Goal: Task Accomplishment & Management: Use online tool/utility

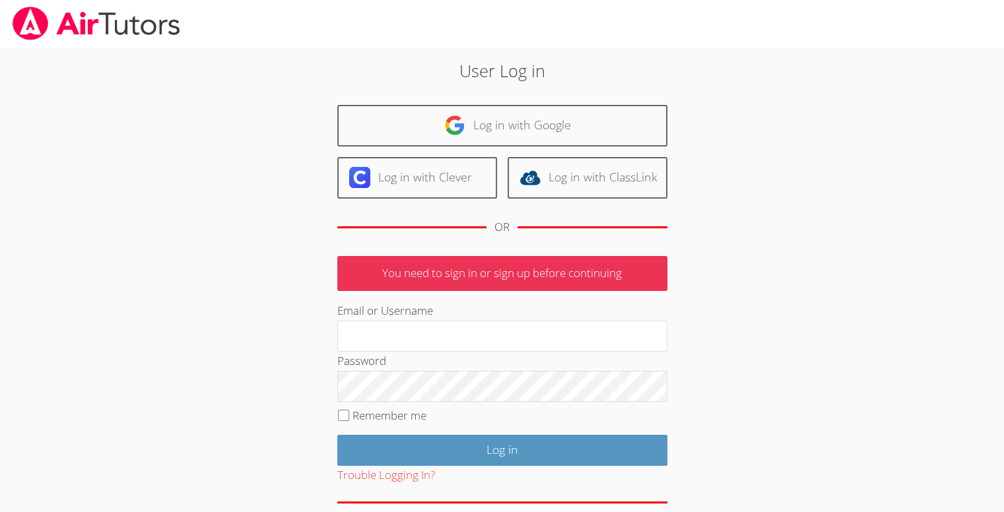
click at [441, 146] on div "Log in with Google Log in with Clever Log in with ClassLink OR" at bounding box center [502, 175] width 330 height 141
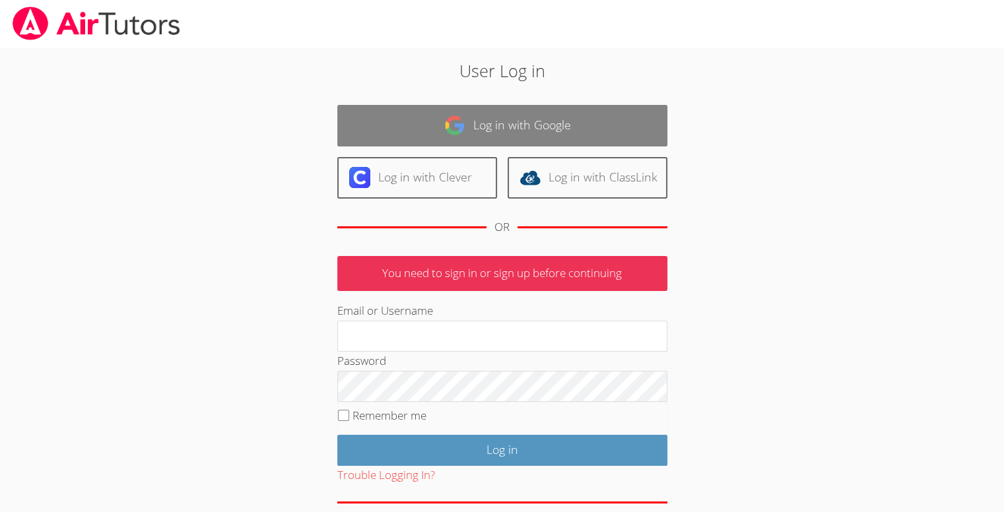
click at [426, 130] on link "Log in with Google" at bounding box center [502, 126] width 330 height 42
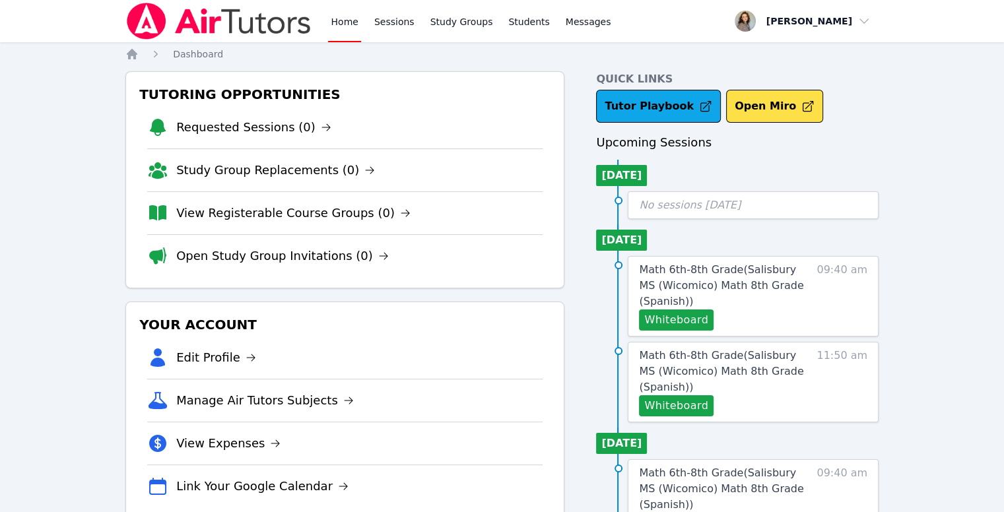
click at [325, 35] on div "Home Sessions Study Groups Students Messages" at bounding box center [369, 21] width 488 height 42
click at [343, 30] on link "Home" at bounding box center [344, 21] width 32 height 42
click at [153, 14] on img at bounding box center [218, 21] width 187 height 37
click at [136, 59] on icon "Breadcrumb" at bounding box center [131, 54] width 13 height 13
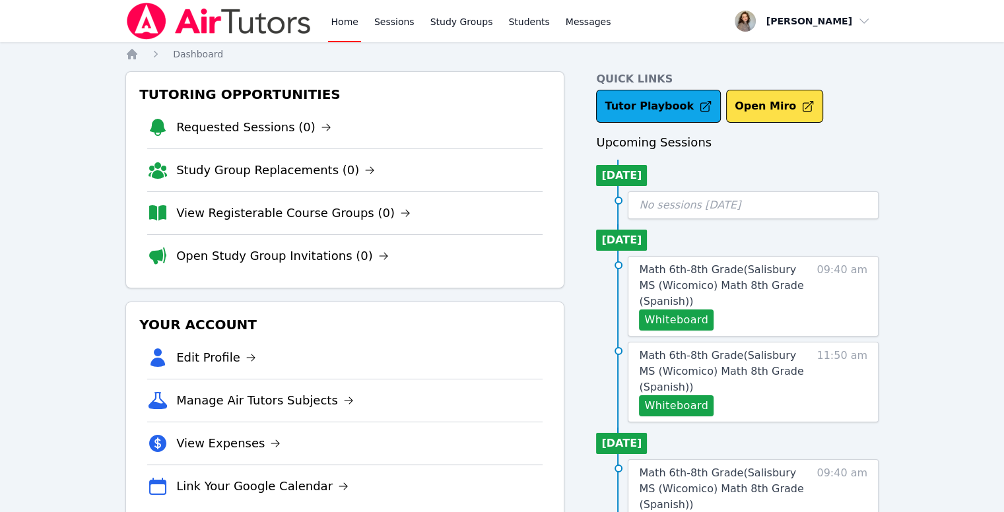
click at [338, 38] on link "Home" at bounding box center [344, 21] width 32 height 42
click at [335, 24] on link "Home" at bounding box center [344, 21] width 32 height 42
click at [335, 28] on link "Home" at bounding box center [344, 21] width 32 height 42
click at [345, 24] on link "Home" at bounding box center [344, 21] width 32 height 42
click at [135, 50] on icon "Breadcrumb" at bounding box center [131, 54] width 13 height 13
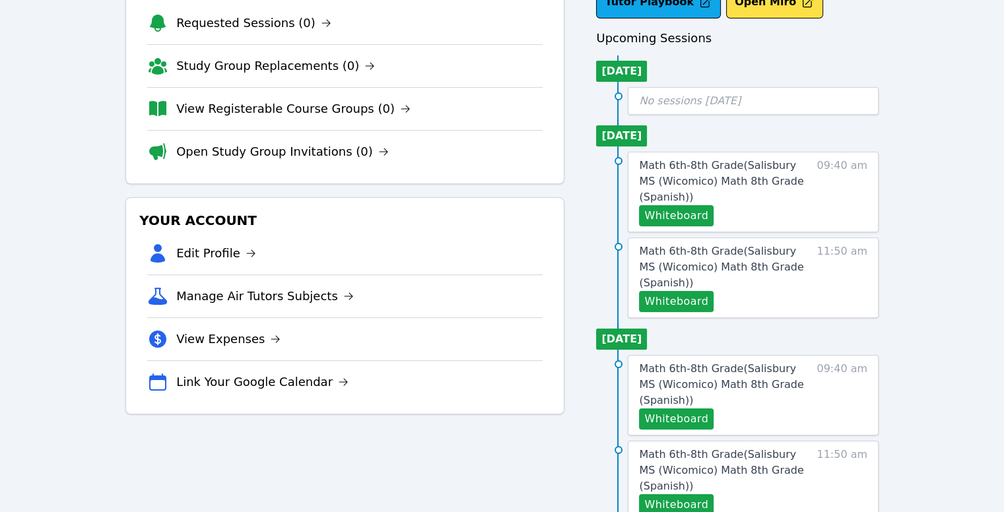
scroll to position [111, 0]
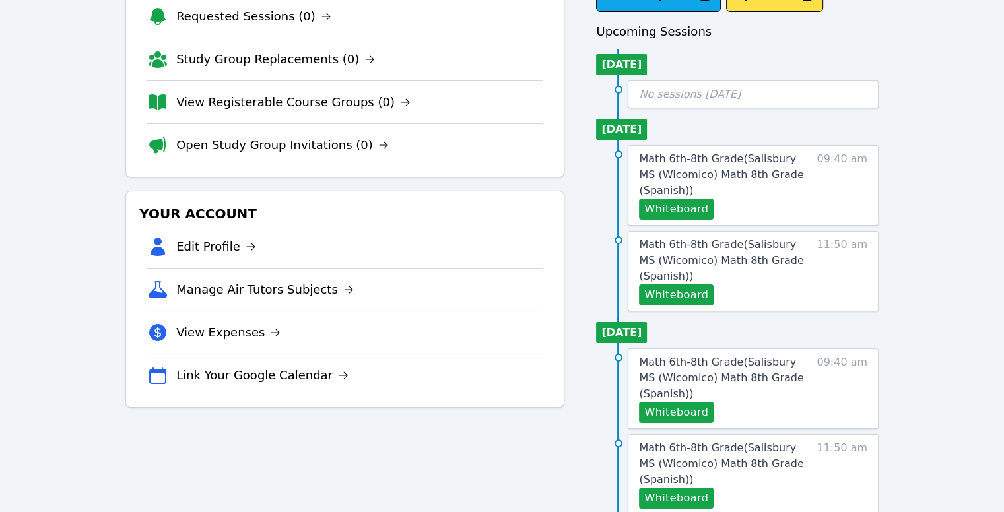
click at [623, 130] on li "Tue 16 Sep" at bounding box center [621, 129] width 51 height 21
click at [663, 211] on button "Whiteboard" at bounding box center [676, 209] width 75 height 21
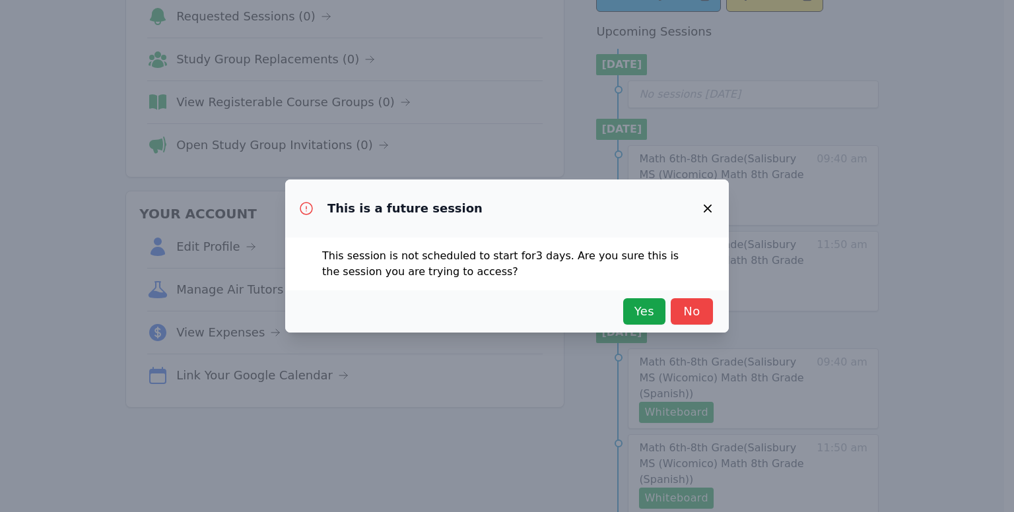
click at [707, 212] on icon "button" at bounding box center [707, 209] width 16 height 16
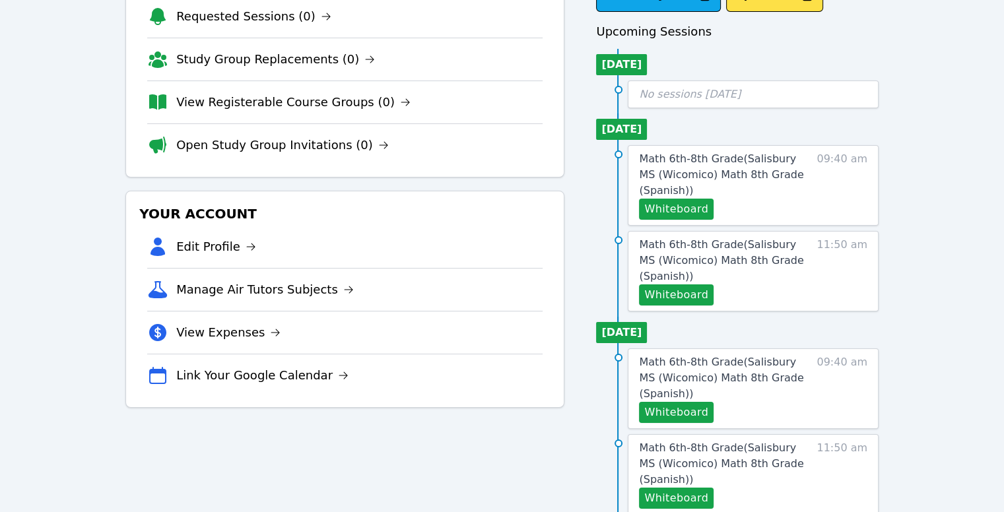
click at [952, 197] on div "Home Sessions Study Groups Students Messages Open user menu Hannah Stoodley Ope…" at bounding box center [502, 514] width 1004 height 1251
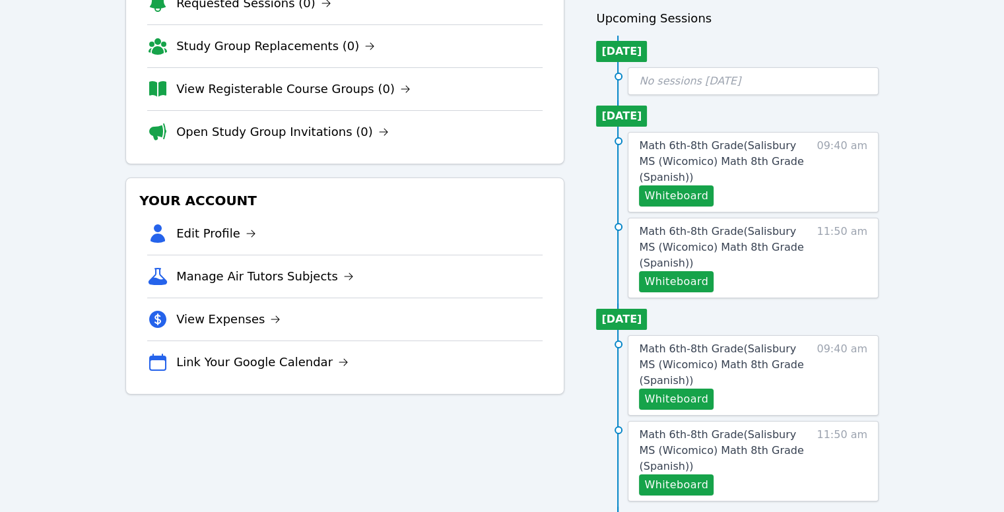
scroll to position [0, 0]
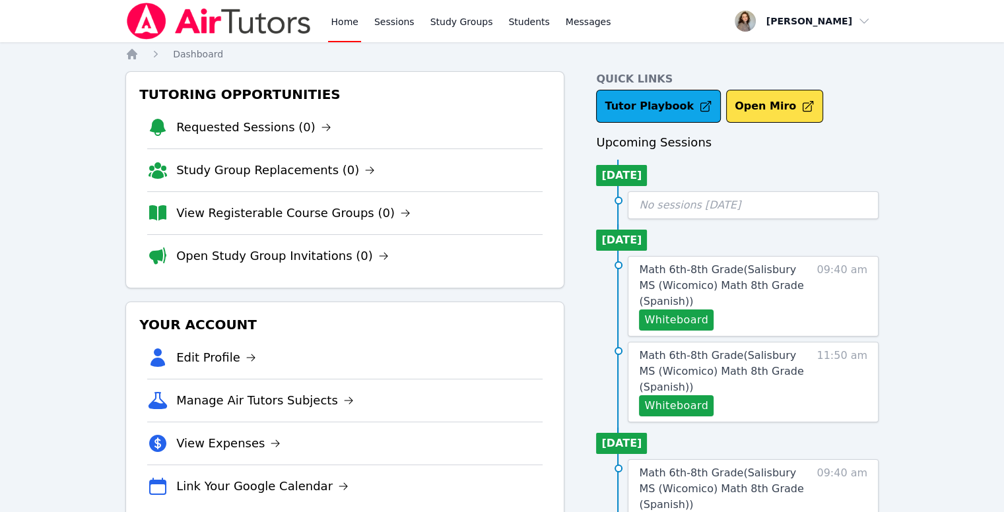
click at [348, 16] on link "Home" at bounding box center [344, 21] width 32 height 42
click at [332, 17] on link "Home" at bounding box center [344, 21] width 32 height 42
click at [346, 34] on link "Home" at bounding box center [344, 21] width 32 height 42
